Goal: Find specific page/section: Find specific page/section

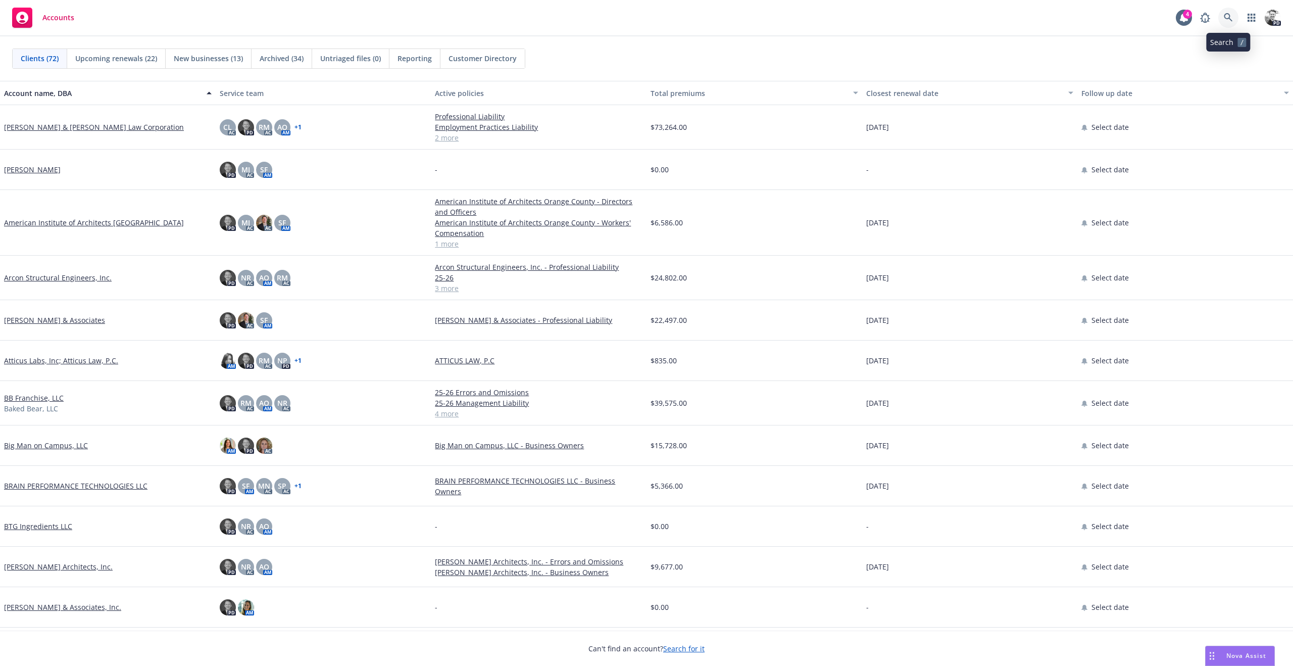
click at [1230, 18] on icon at bounding box center [1228, 17] width 9 height 9
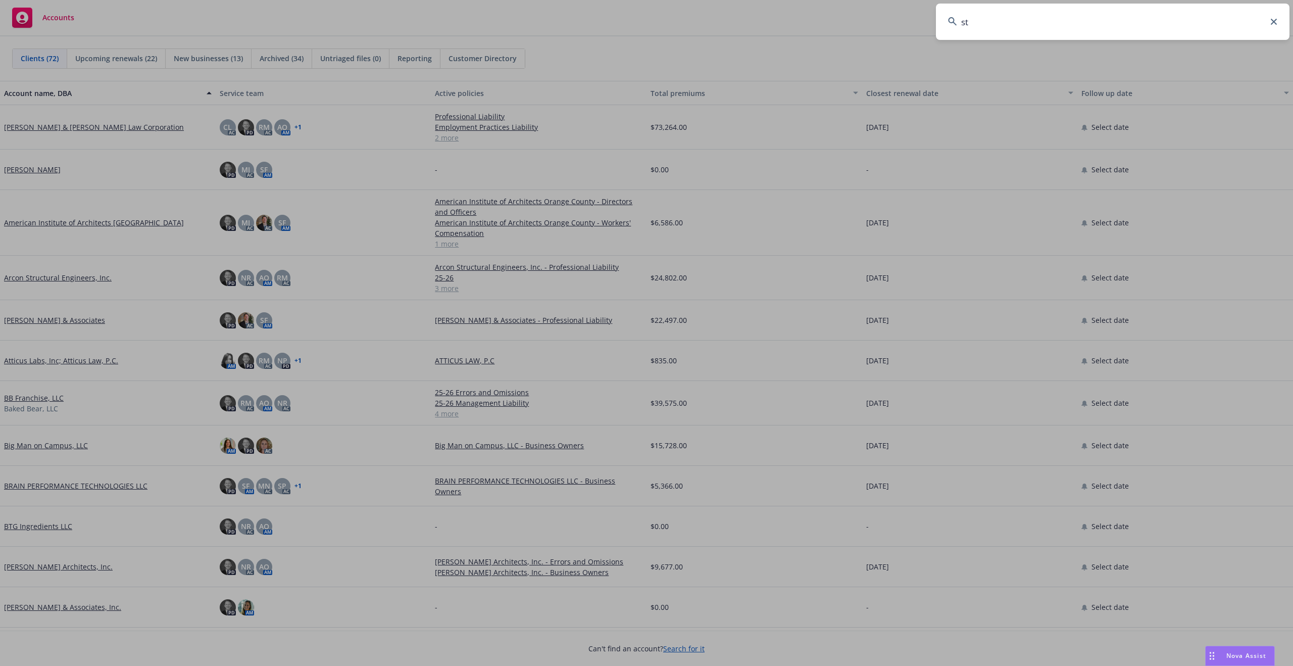
type input "s"
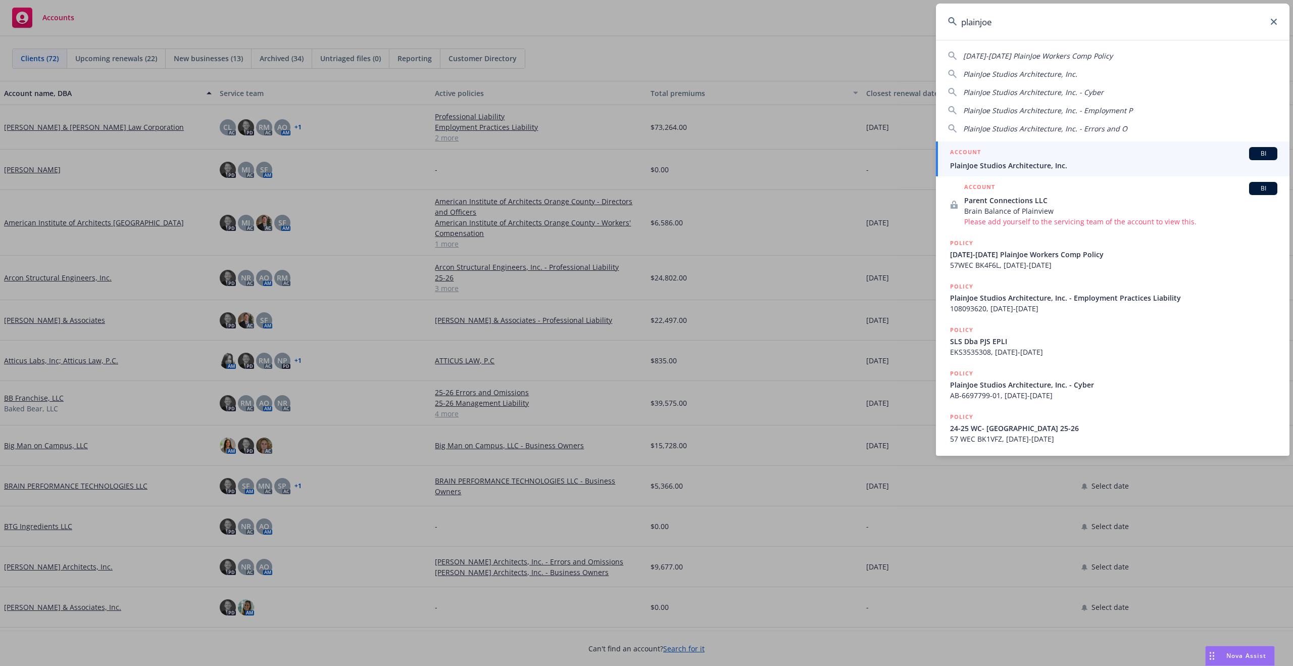
type input "plainjoe"
click at [1040, 163] on span "PlainJoe Studios Architecture, Inc." at bounding box center [1113, 165] width 327 height 11
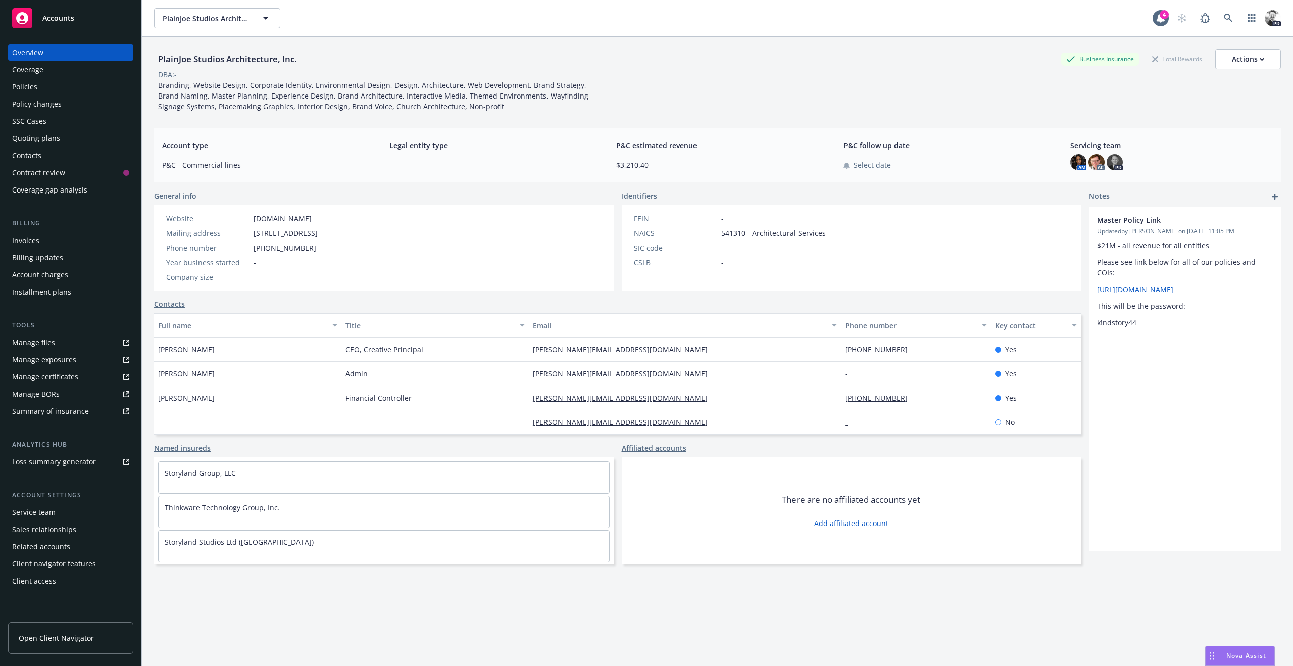
click at [44, 88] on div "Policies" at bounding box center [70, 87] width 117 height 16
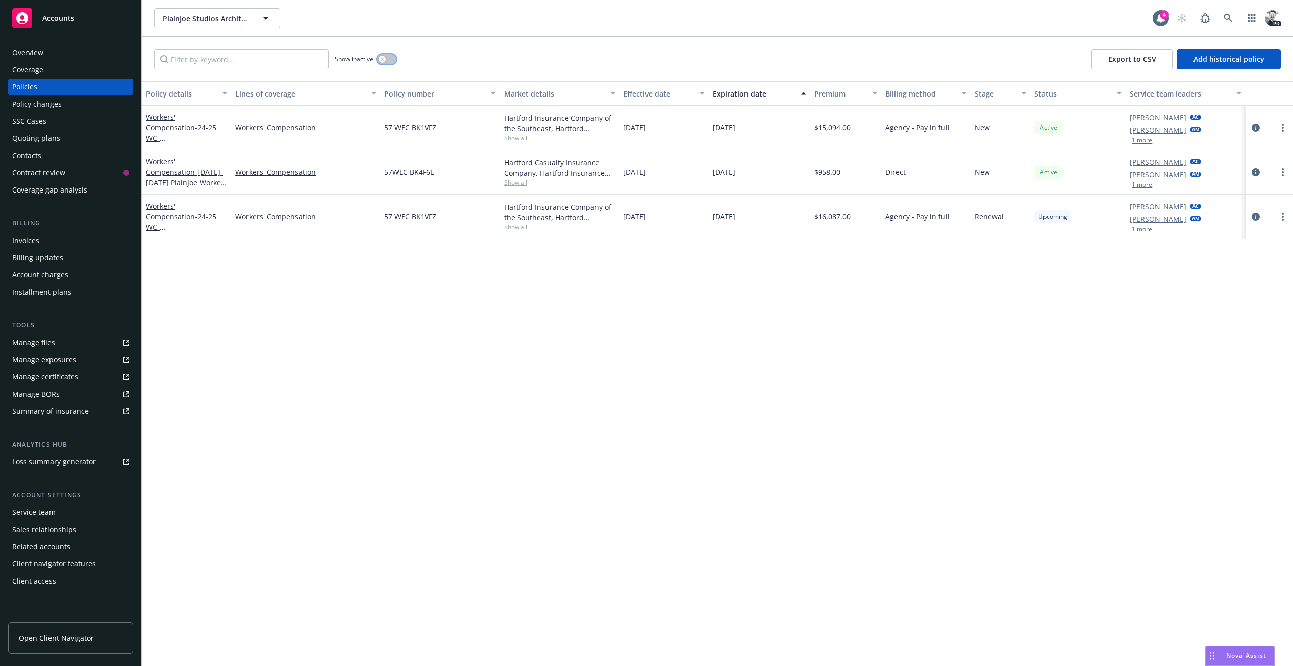
click at [386, 59] on button "button" at bounding box center [386, 59] width 19 height 10
